Goal: Information Seeking & Learning: Learn about a topic

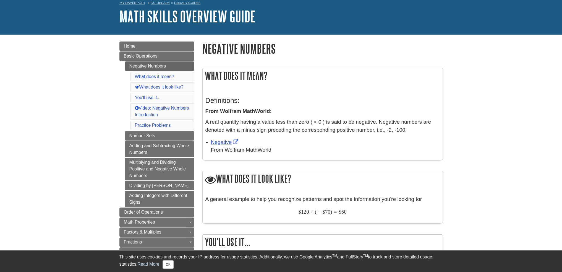
scroll to position [28, 0]
click at [134, 57] on span "Basic Operations" at bounding box center [141, 55] width 34 height 5
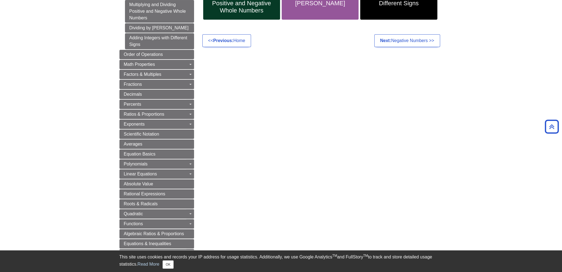
scroll to position [138, 0]
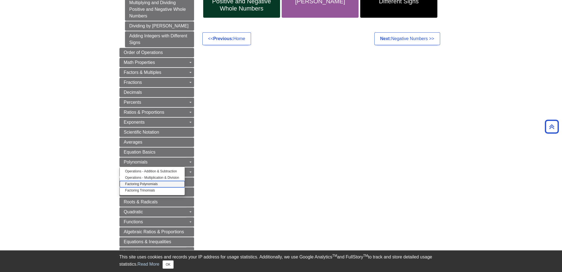
click at [143, 182] on link "Factoring Polynomials" at bounding box center [152, 184] width 65 height 6
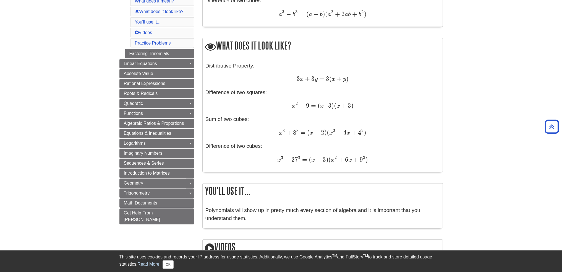
scroll to position [276, 0]
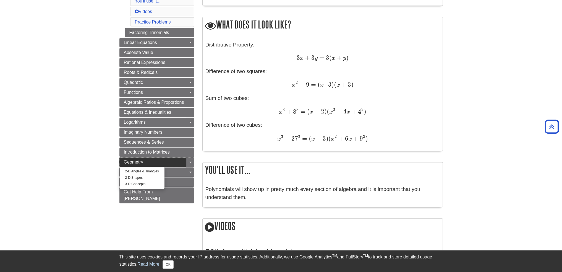
click at [130, 159] on span "Geometry" at bounding box center [133, 161] width 19 height 5
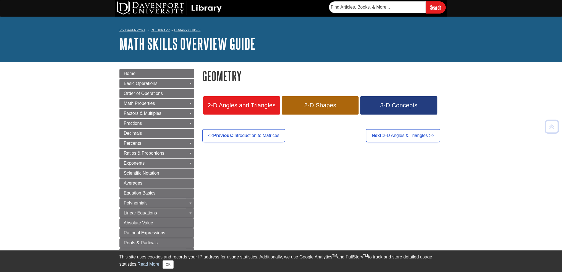
click at [387, 143] on div "Geometry 2-D Angles and Triangles 2-D Shapes 3-D Concepts << Previous: Introduc…" at bounding box center [322, 107] width 249 height 76
click at [382, 135] on link "Next: 2-D Angles & Triangles >>" at bounding box center [403, 135] width 74 height 13
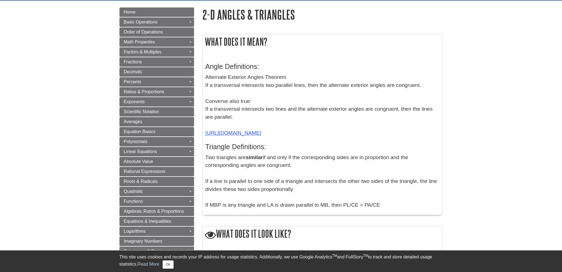
scroll to position [111, 0]
